Goal: Download file/media

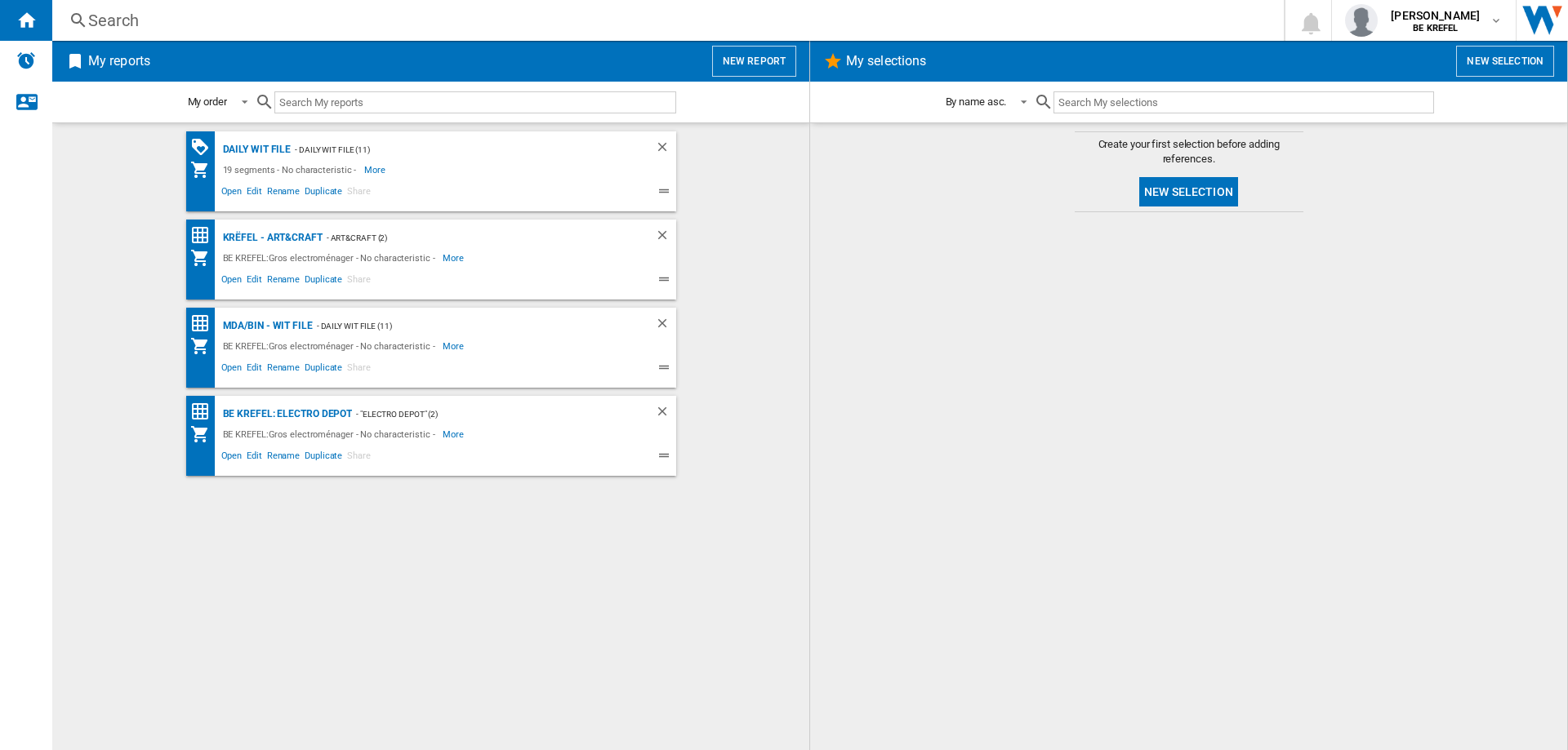
click at [127, 17] on div "Search" at bounding box center [665, 20] width 1153 height 23
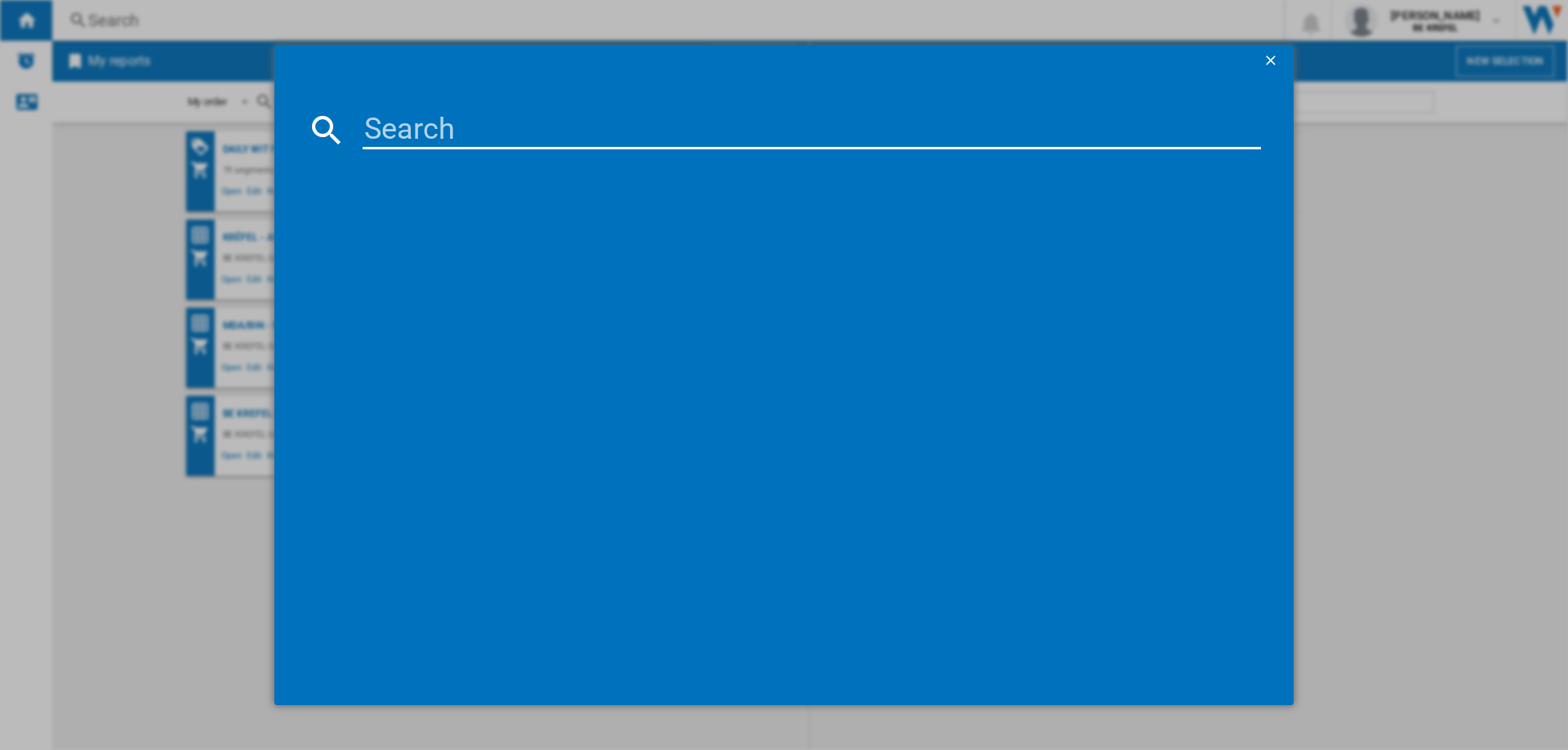
click at [408, 130] on input at bounding box center [812, 129] width 898 height 39
type input "21006010"
click at [509, 239] on div "KRUPS DOLCE GUSTO GENIO S PLUS KP340810 YY4504FD NOIR" at bounding box center [795, 236] width 882 height 16
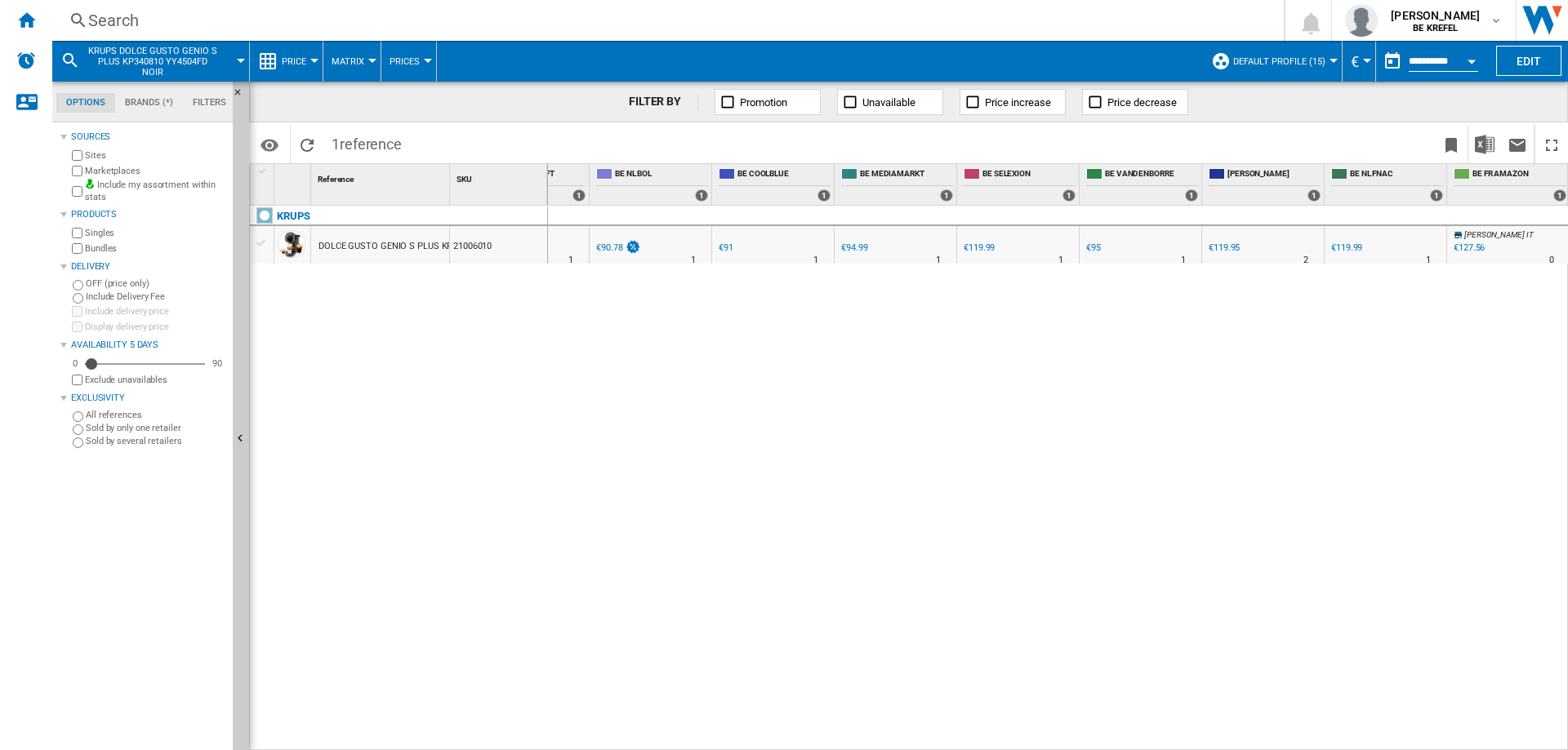
scroll to position [0, 531]
click at [1105, 246] on div at bounding box center [1103, 260] width 9 height 39
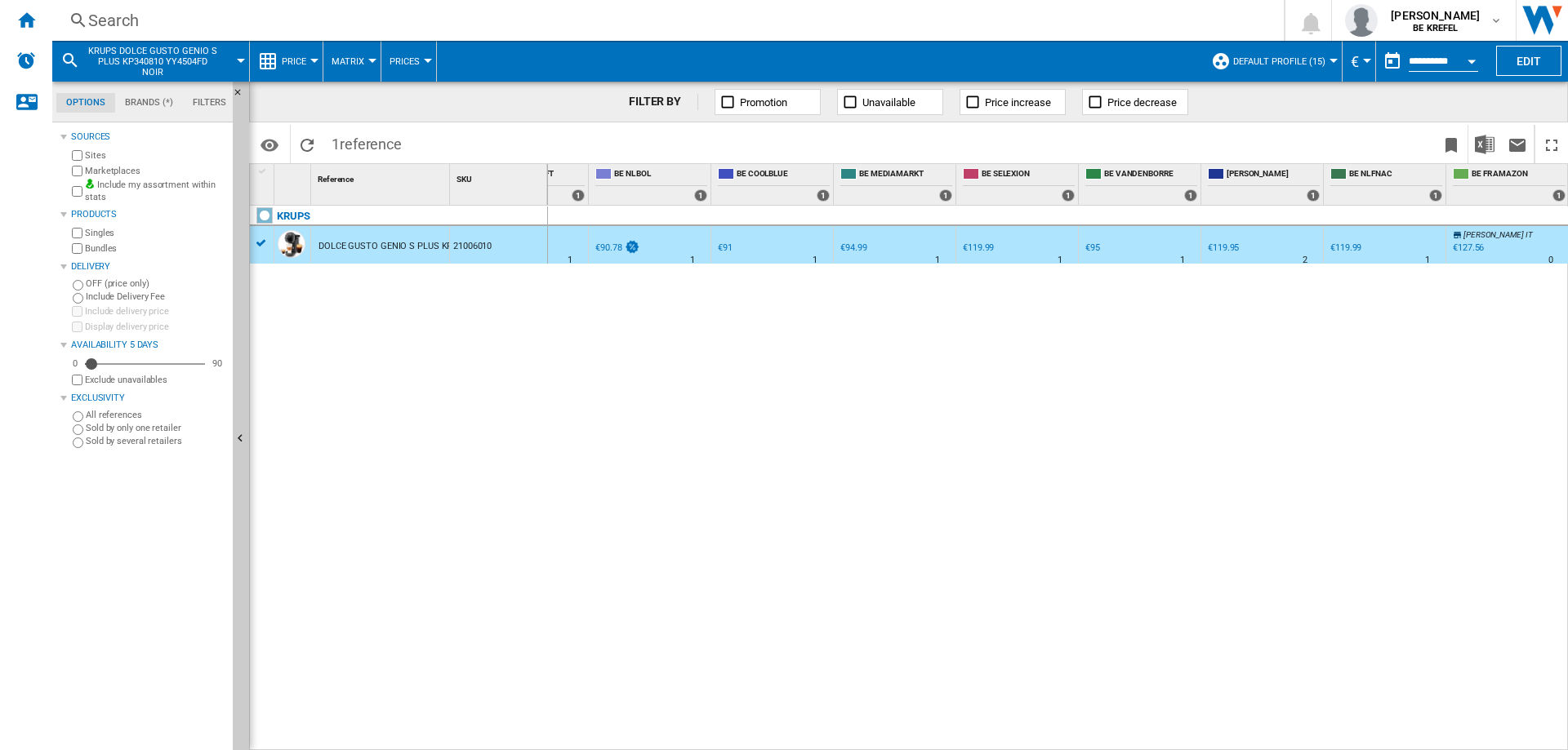
click at [1099, 247] on div "€95" at bounding box center [1092, 247] width 14 height 11
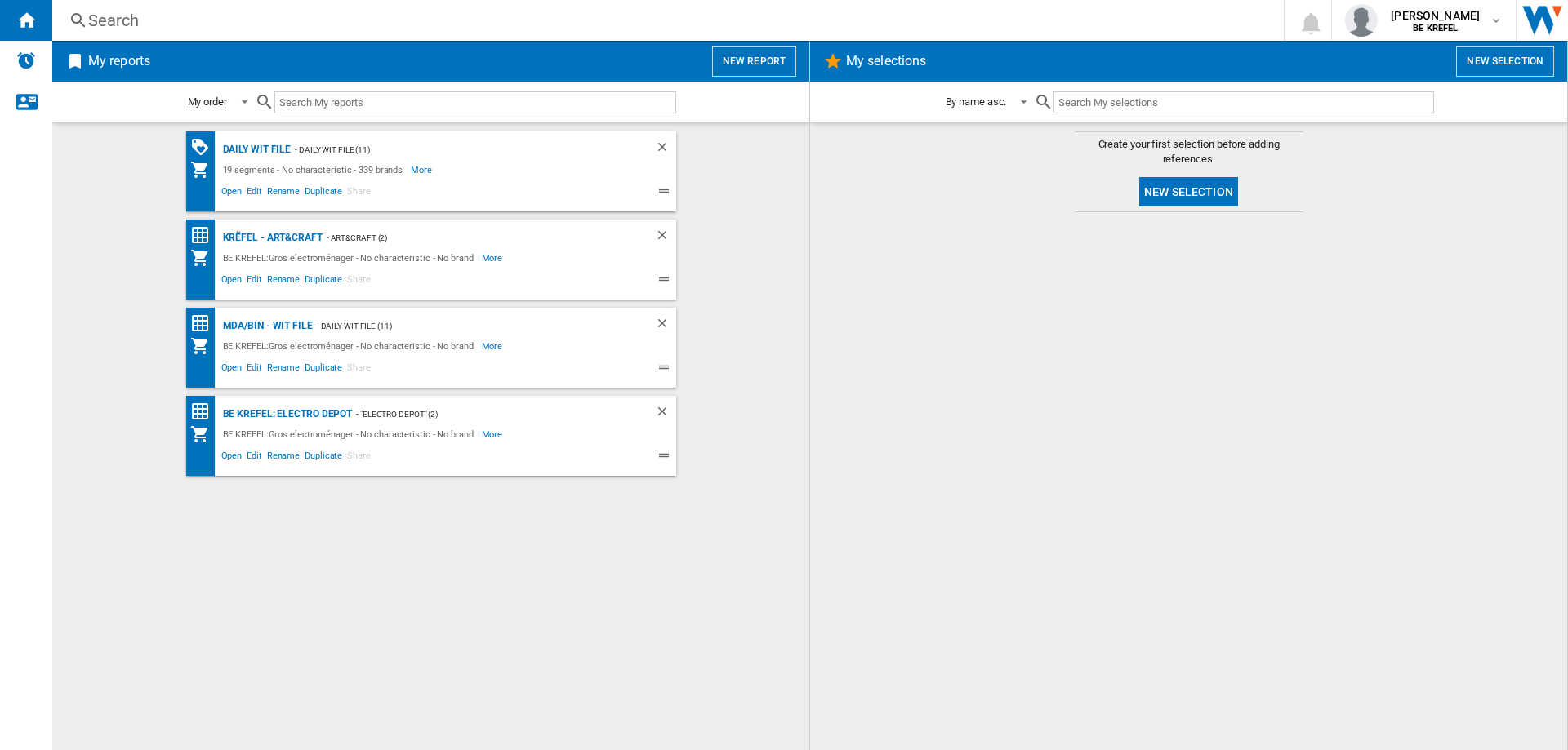
click at [138, 24] on div "Search" at bounding box center [665, 20] width 1153 height 23
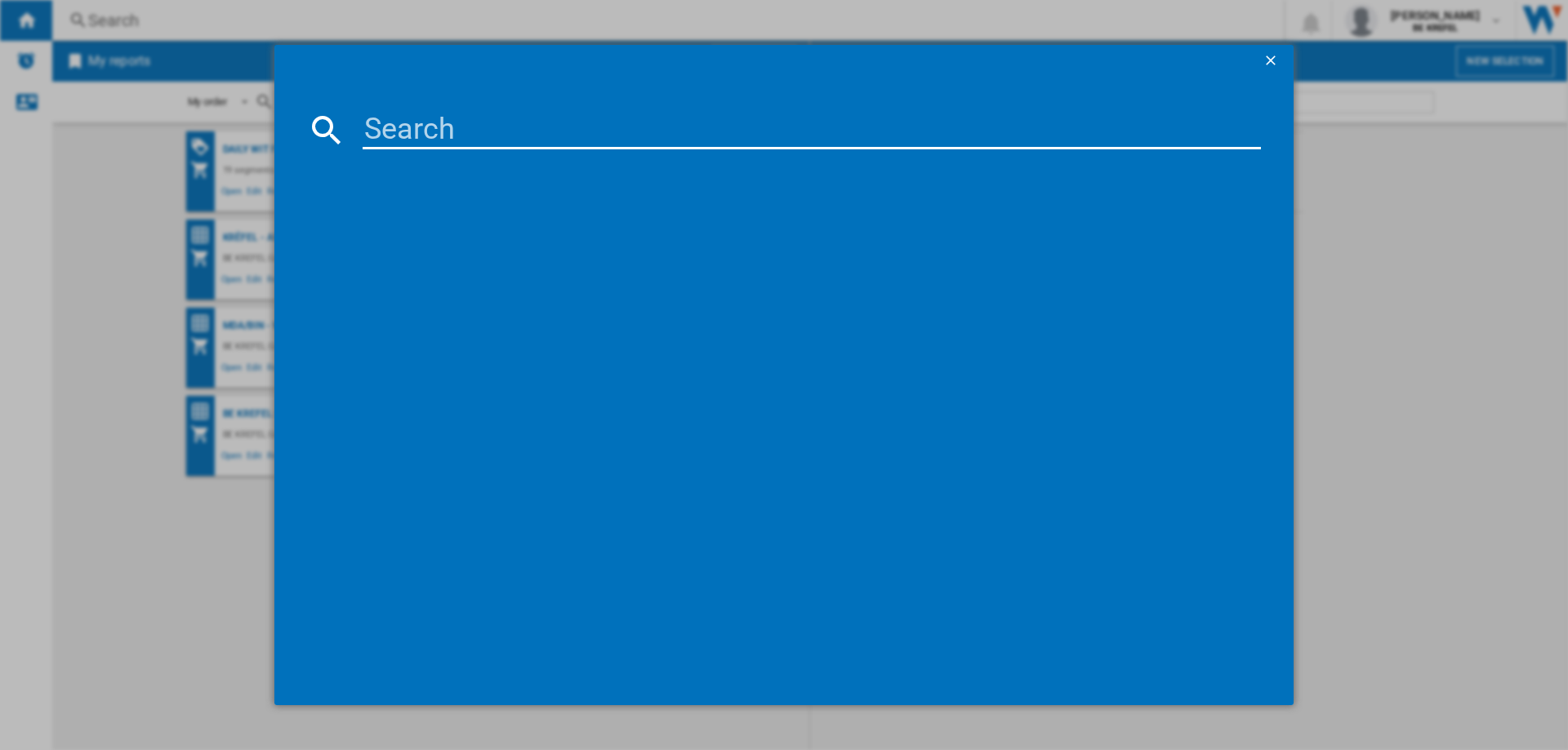
click at [398, 118] on input at bounding box center [812, 129] width 898 height 39
type input "21006010"
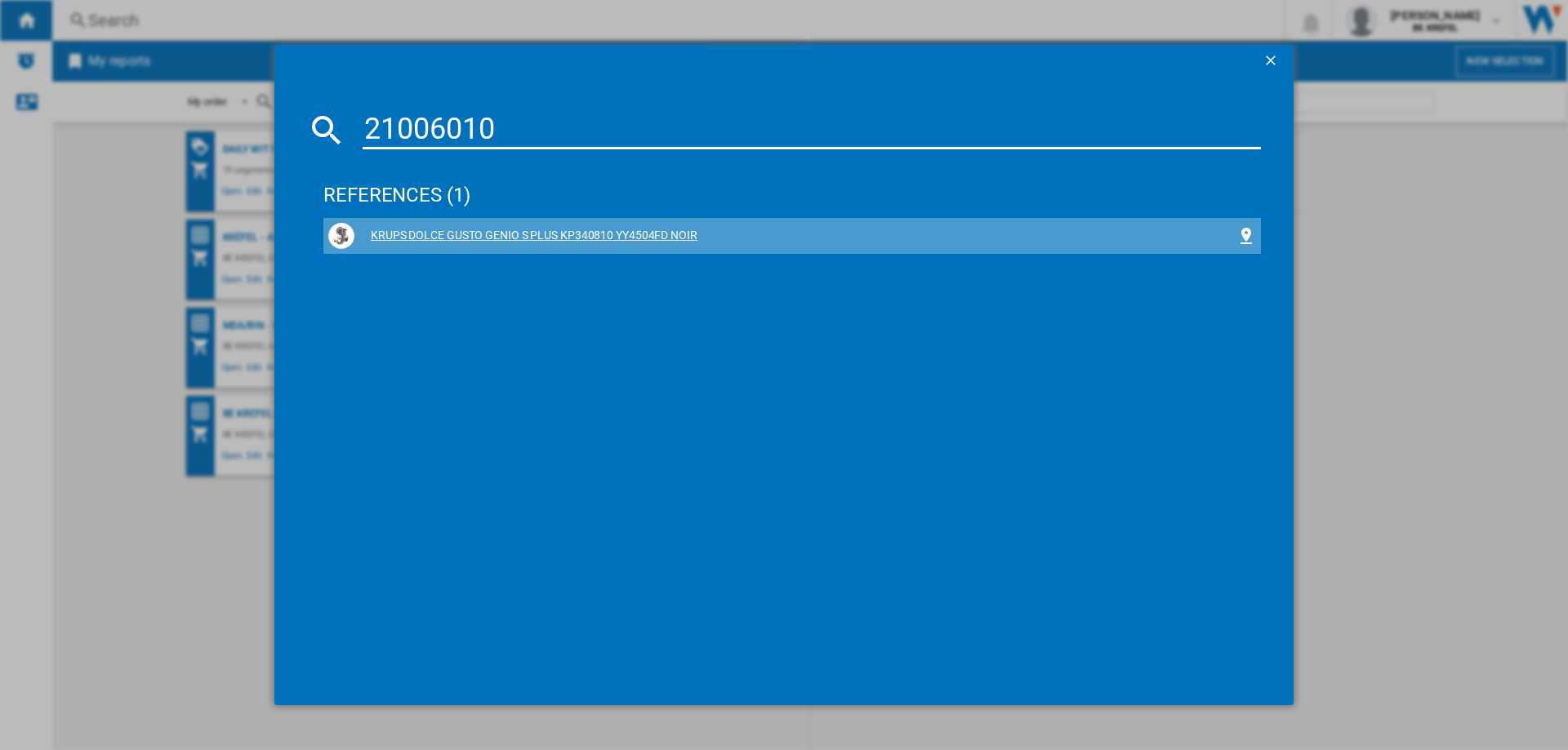
click at [523, 230] on div "KRUPS DOLCE GUSTO GENIO S PLUS KP340810 YY4504FD NOIR" at bounding box center [795, 236] width 882 height 16
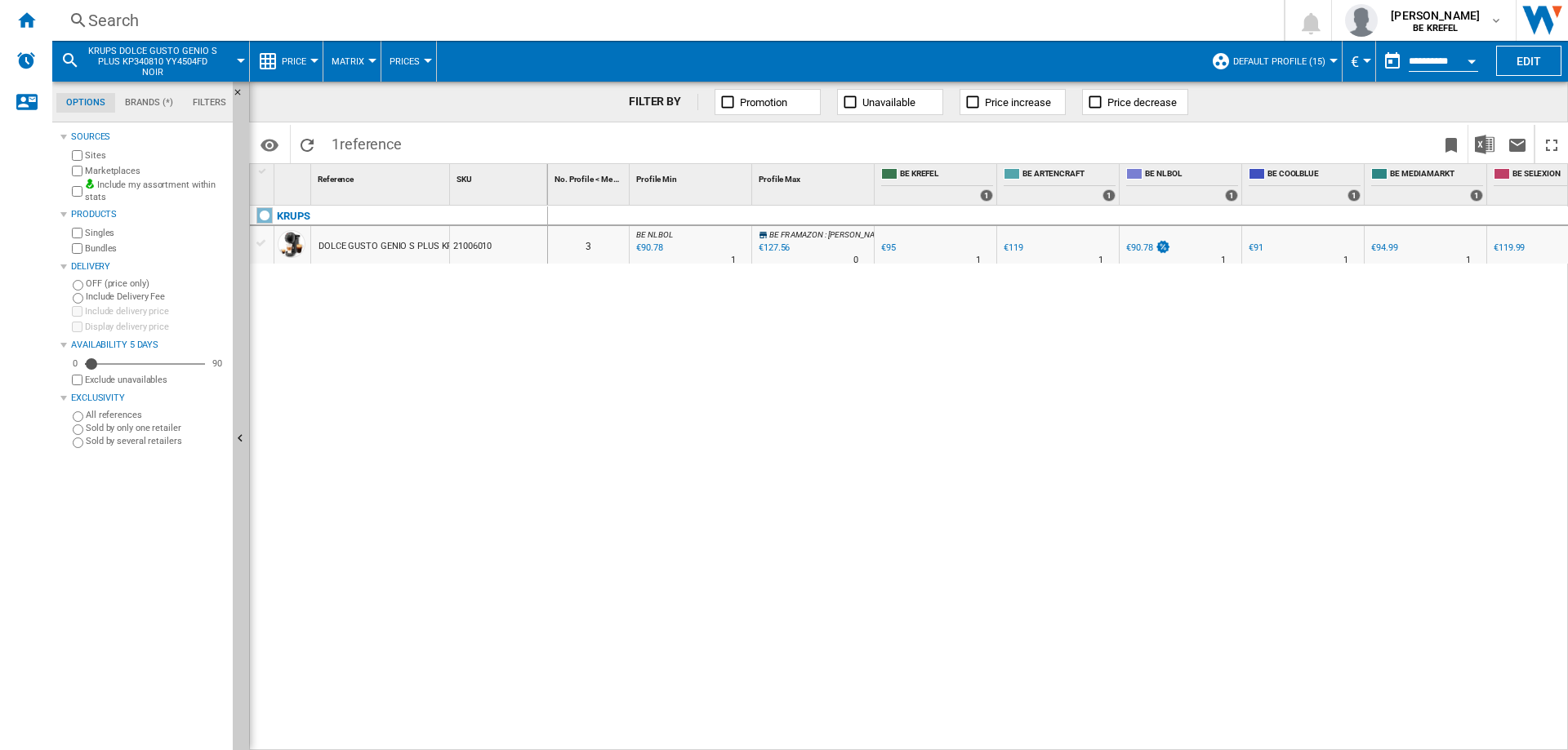
scroll to position [0, 274]
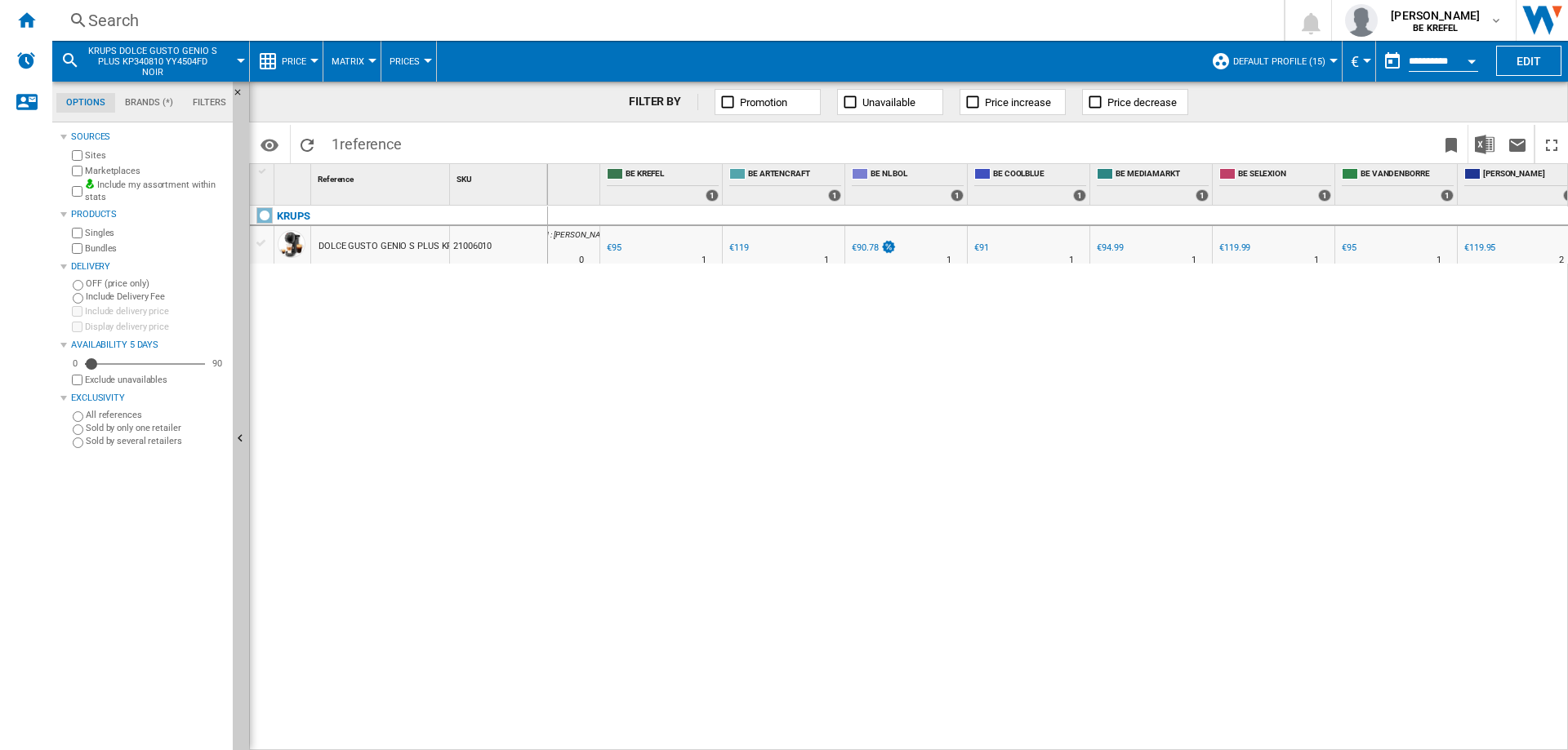
click at [1351, 252] on div "€95" at bounding box center [1349, 247] width 14 height 11
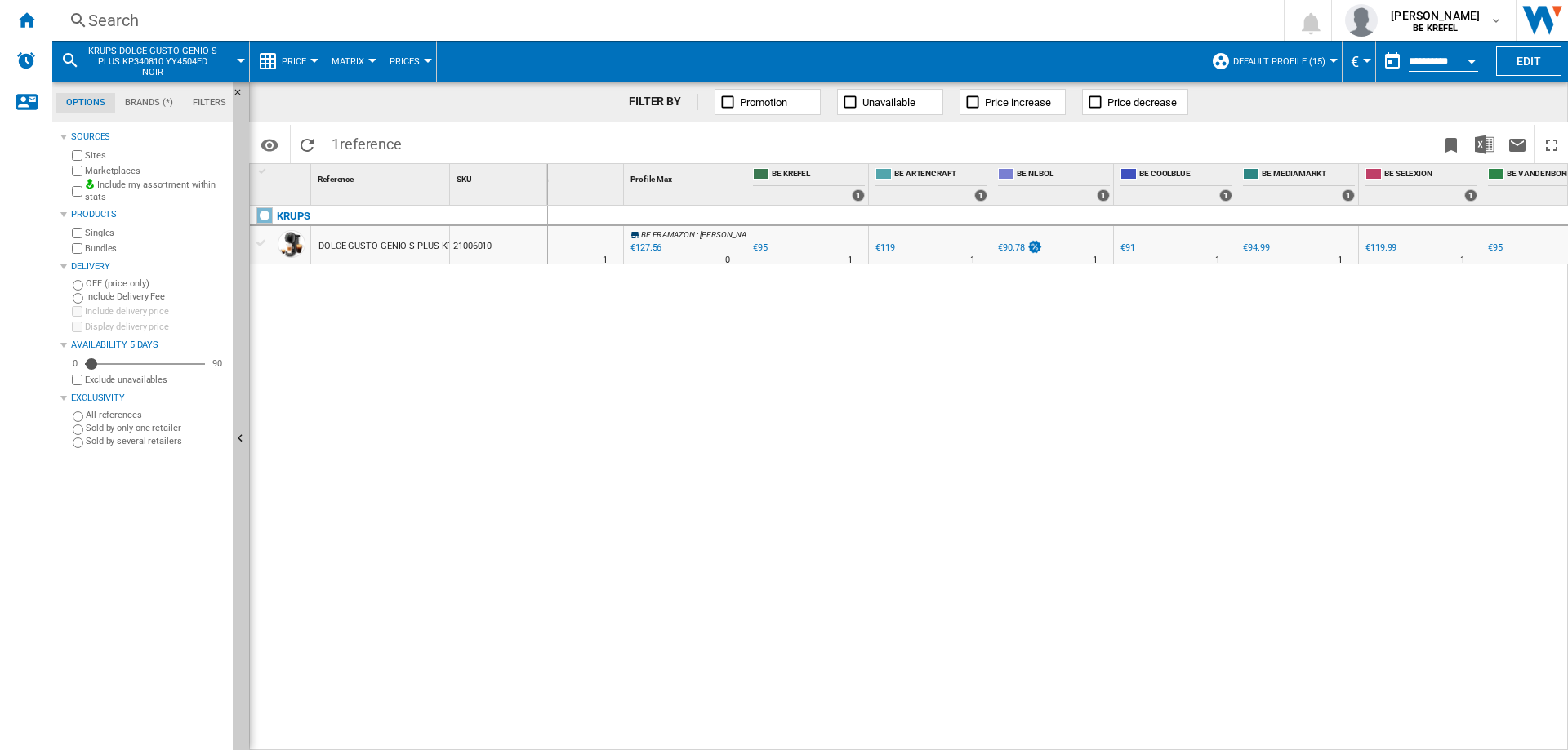
scroll to position [0, 0]
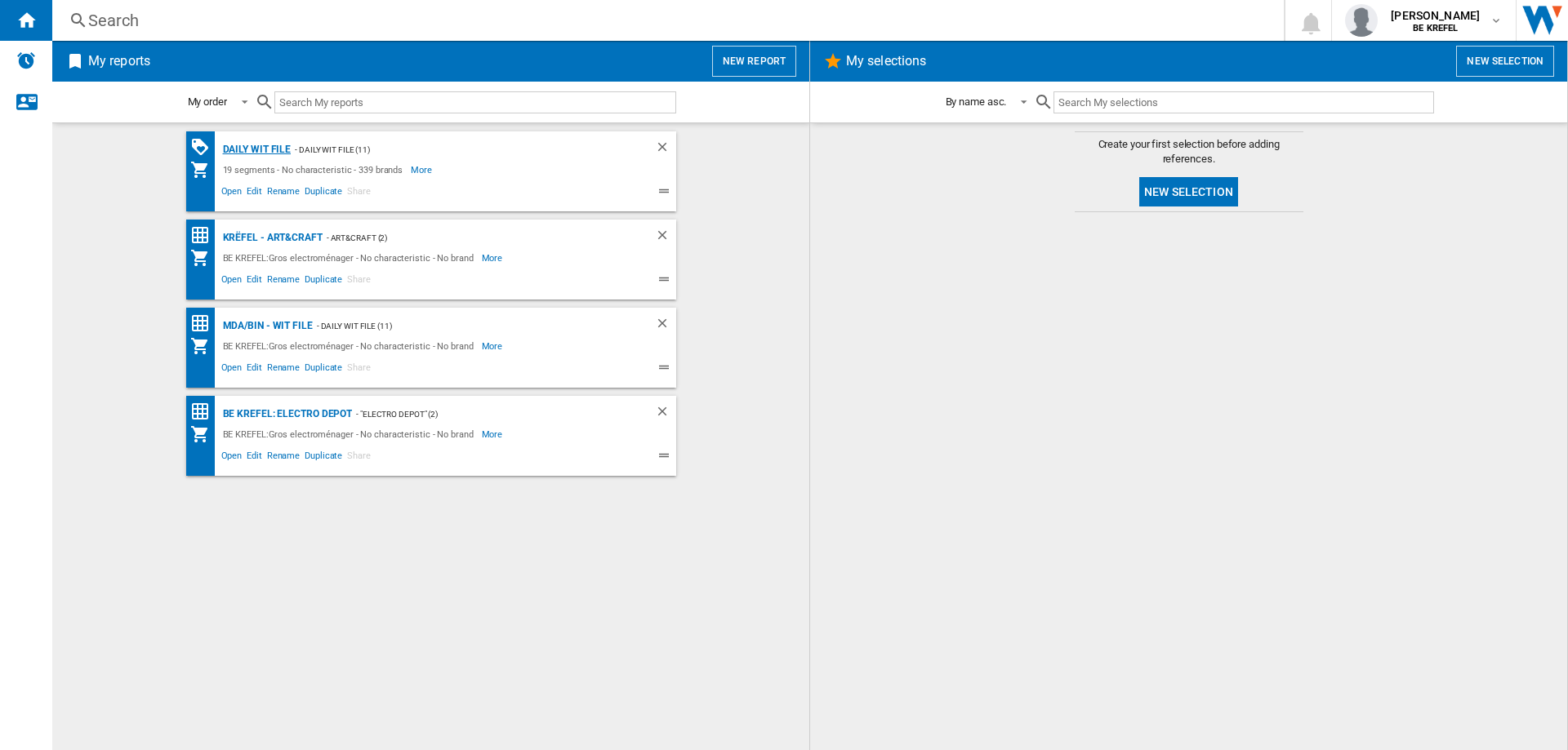
click at [245, 144] on div "Daily WIT file" at bounding box center [255, 149] width 73 height 20
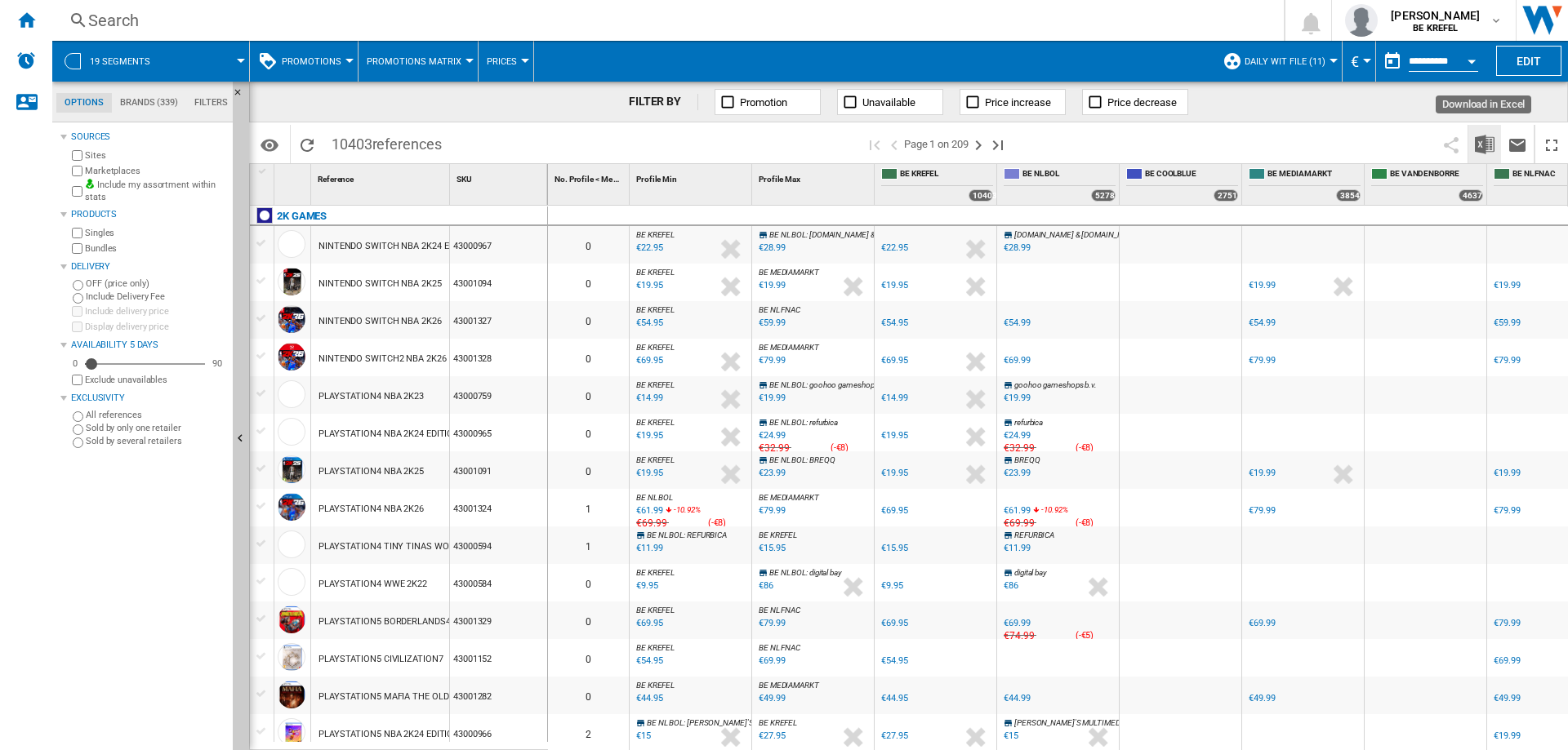
click at [1485, 143] on img "Download in Excel" at bounding box center [1485, 145] width 19 height 19
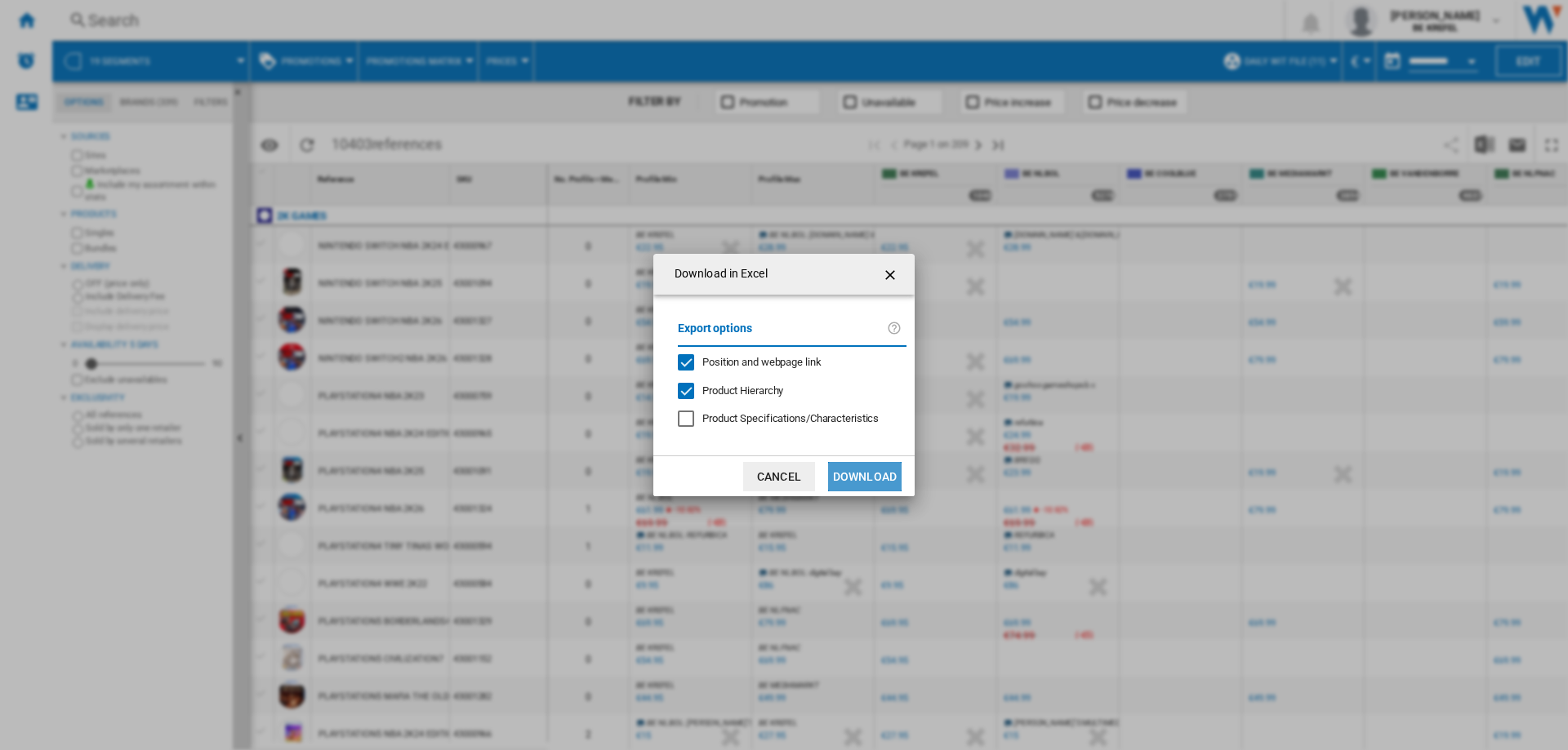
click at [887, 474] on button "Download" at bounding box center [864, 477] width 74 height 30
